Goal: Navigation & Orientation: Find specific page/section

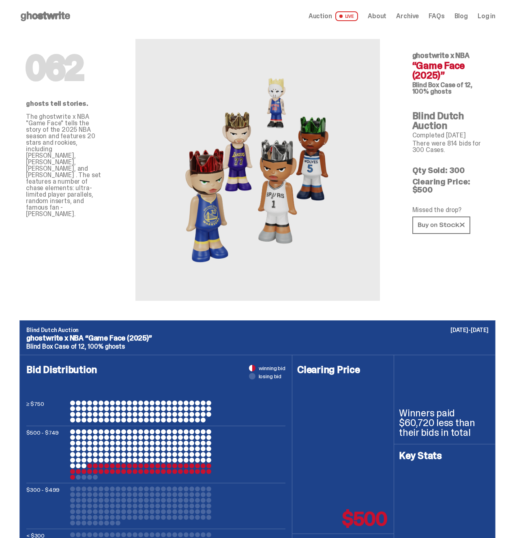
click at [353, 17] on span "LIVE" at bounding box center [346, 16] width 23 height 10
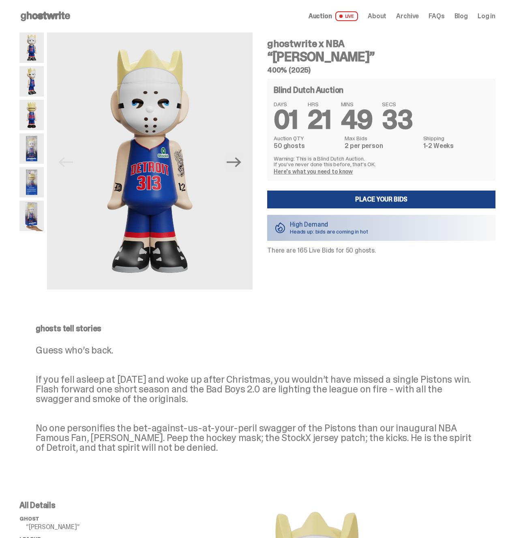
click at [31, 81] on img at bounding box center [31, 81] width 24 height 30
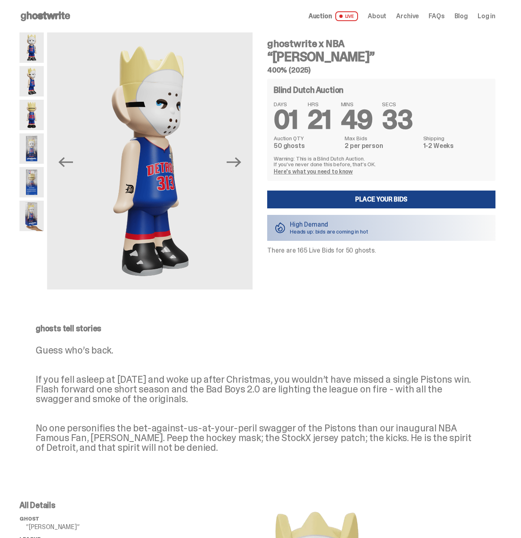
click at [32, 118] on img at bounding box center [31, 115] width 24 height 30
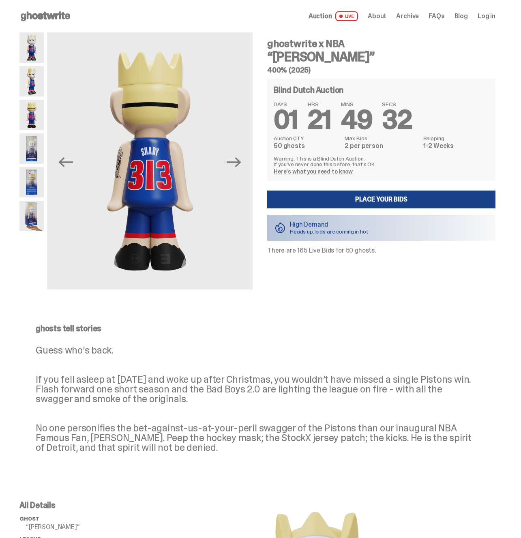
click at [37, 138] on img at bounding box center [31, 148] width 24 height 30
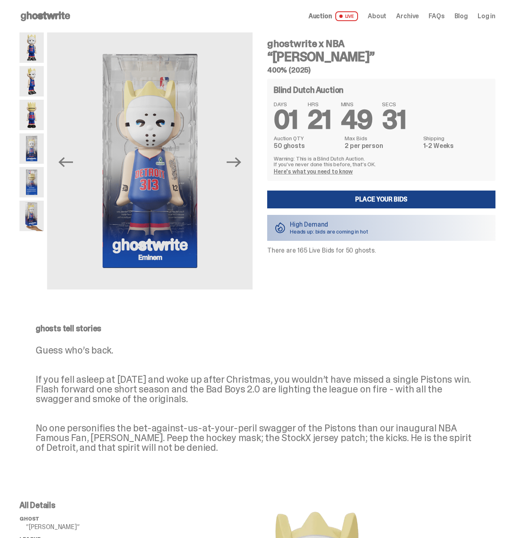
click at [38, 182] on img at bounding box center [31, 182] width 24 height 30
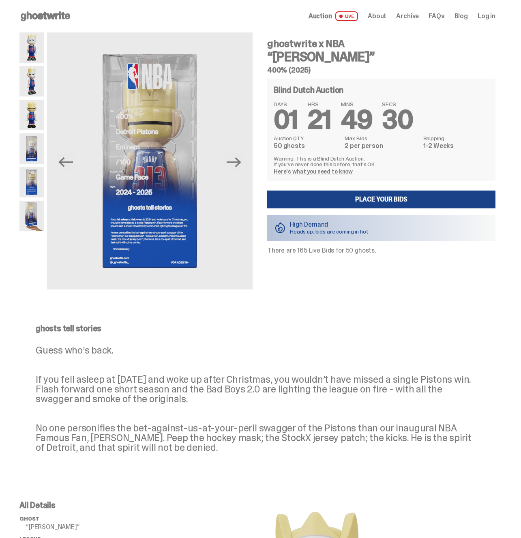
click at [35, 211] on img at bounding box center [31, 216] width 24 height 30
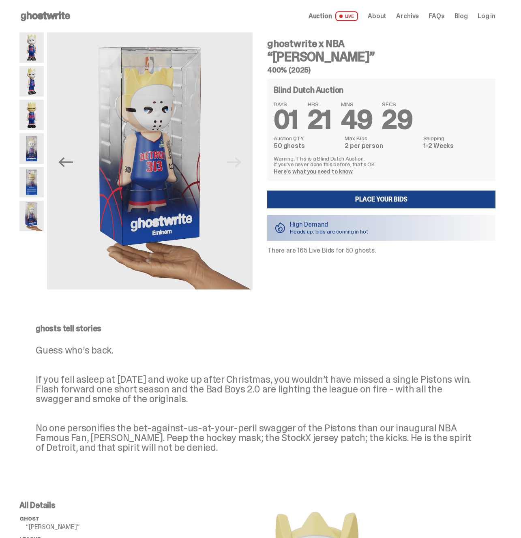
click at [34, 51] on img at bounding box center [31, 47] width 24 height 30
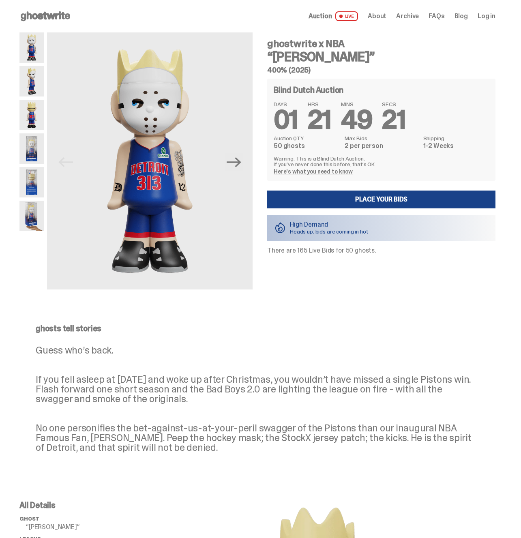
click at [386, 16] on span "About" at bounding box center [377, 16] width 19 height 6
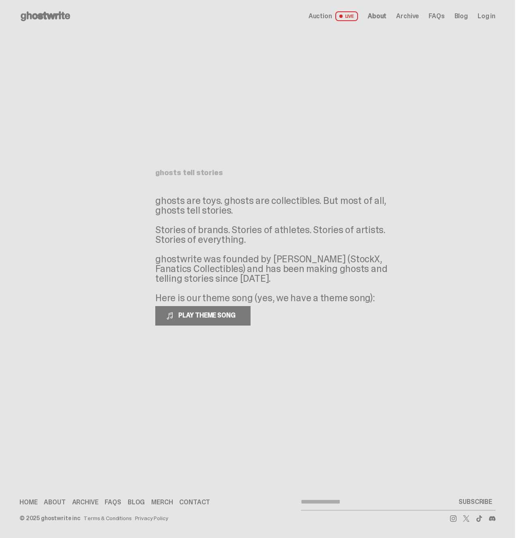
click at [417, 14] on span "Archive" at bounding box center [407, 16] width 23 height 6
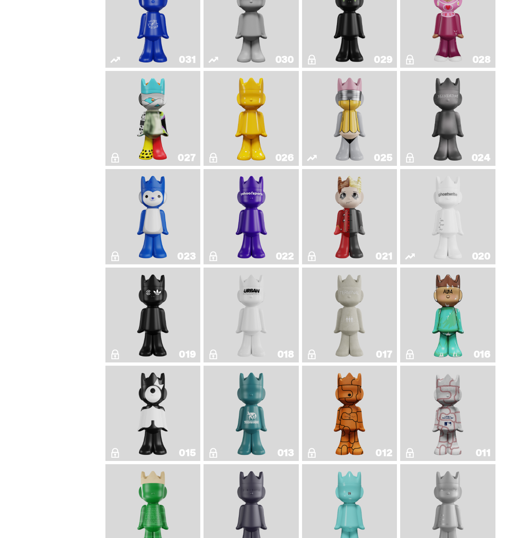
scroll to position [1268, 0]
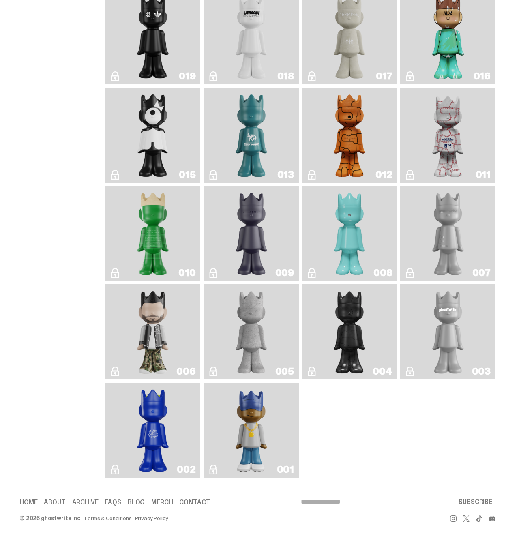
click at [278, 460] on link "001" at bounding box center [251, 430] width 86 height 89
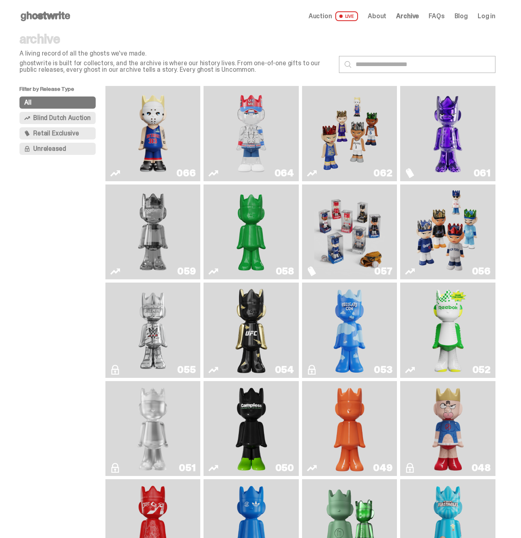
click at [150, 235] on img "Two" at bounding box center [153, 232] width 71 height 89
click at [340, 141] on img "Game Face (2025)" at bounding box center [349, 133] width 71 height 89
